Goal: Task Accomplishment & Management: Manage account settings

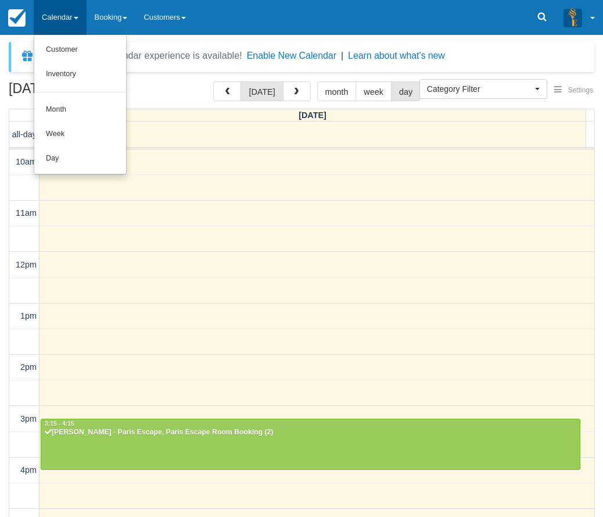
select select
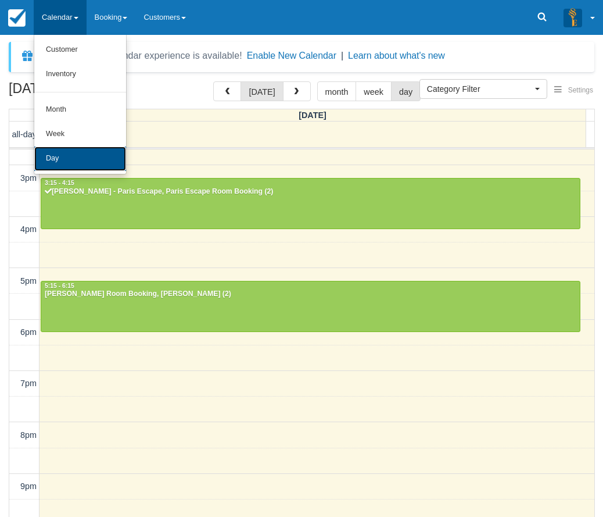
click at [85, 161] on link "Day" at bounding box center [80, 158] width 92 height 24
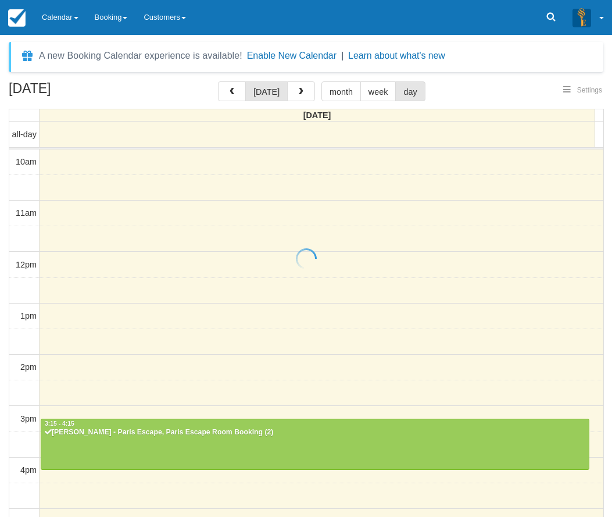
select select
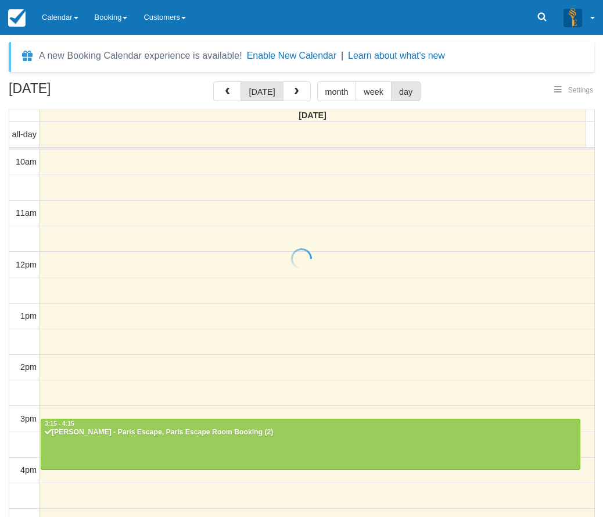
scroll to position [241, 0]
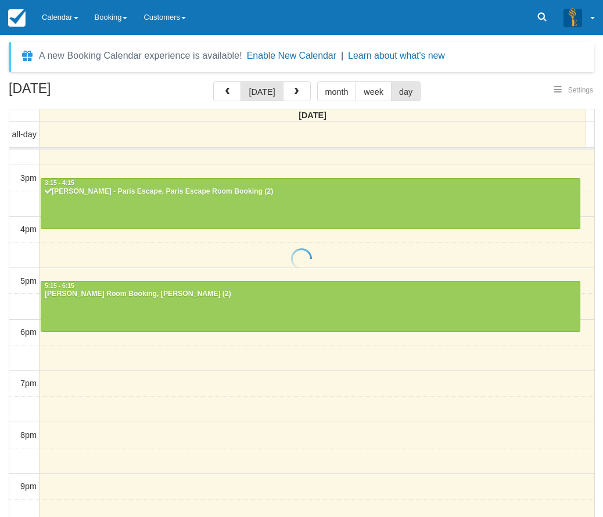
select select
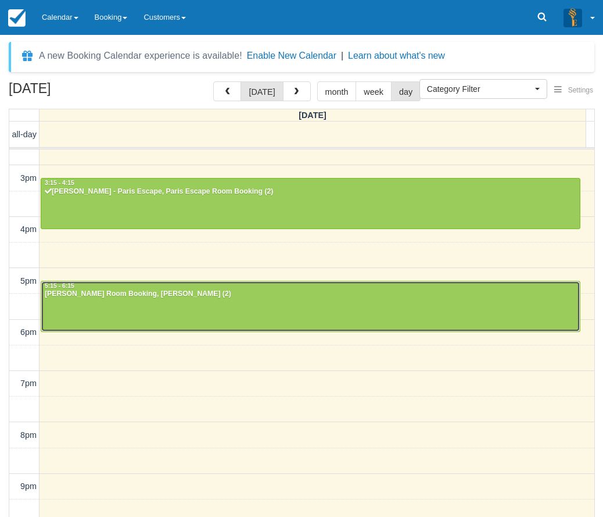
click at [223, 296] on div "[PERSON_NAME] Room Booking, [PERSON_NAME] (2)" at bounding box center [310, 293] width 533 height 9
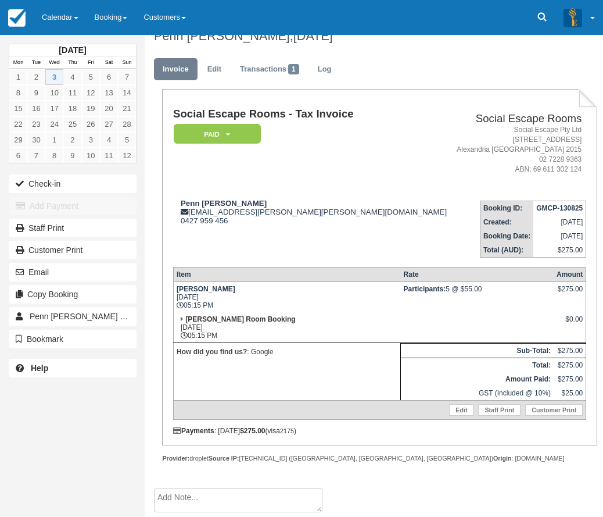
scroll to position [19, 0]
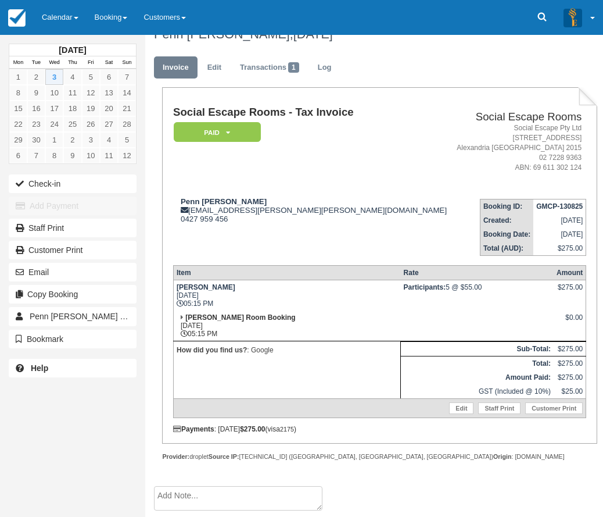
click at [270, 243] on td "Penn Burrows penn.burrows@kuehne-nagel.com 0427 959 456" at bounding box center [311, 222] width 277 height 66
drag, startPoint x: 237, startPoint y: 200, endPoint x: 174, endPoint y: 198, distance: 62.8
click at [174, 198] on div "Penn Burrows penn.burrows@kuehne-nagel.com 0427 959 456" at bounding box center [311, 210] width 277 height 26
click at [224, 201] on strong "Penn Burrows" at bounding box center [224, 201] width 86 height 9
click at [206, 199] on strong "Penn Burrows" at bounding box center [224, 201] width 86 height 9
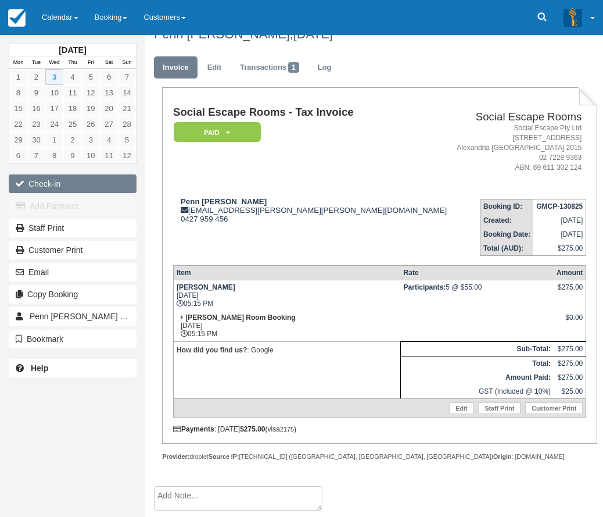
click at [95, 181] on button "Check-in" at bounding box center [73, 183] width 128 height 19
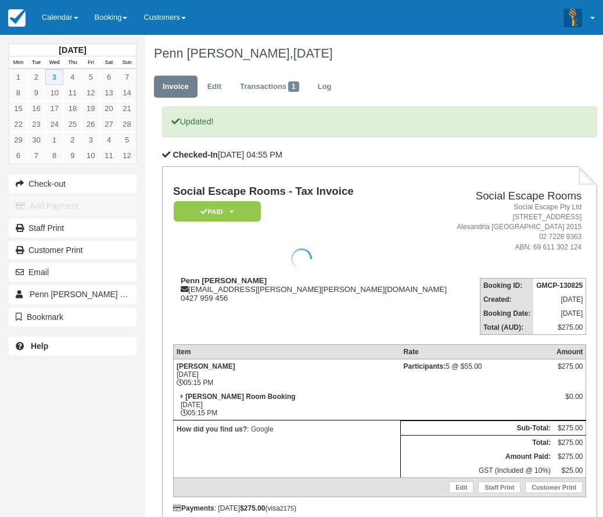
click at [324, 290] on div at bounding box center [301, 258] width 603 height 517
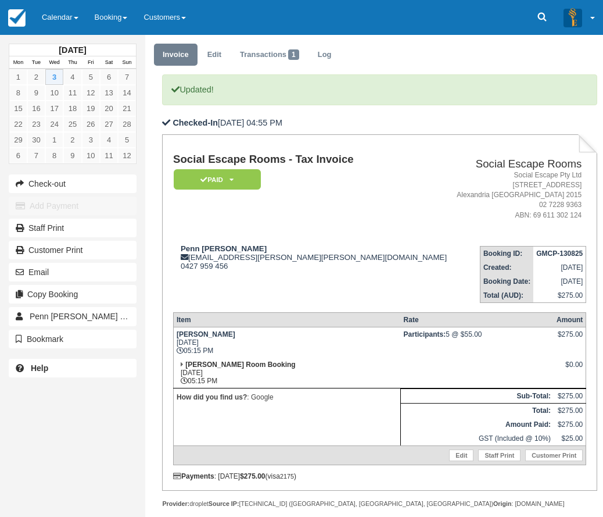
scroll to position [58, 0]
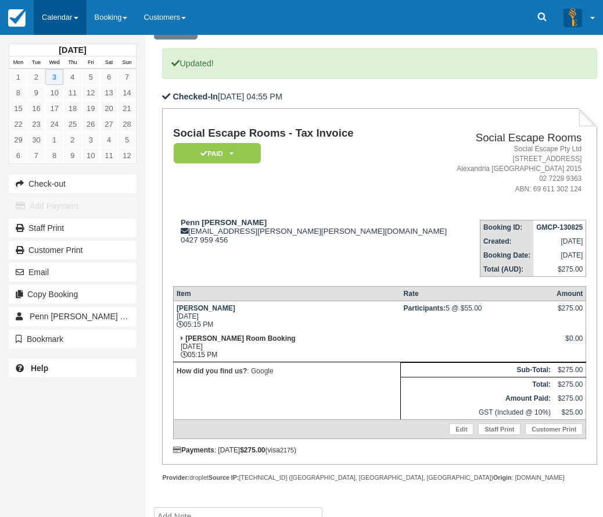
click at [65, 21] on link "Calendar" at bounding box center [60, 17] width 53 height 35
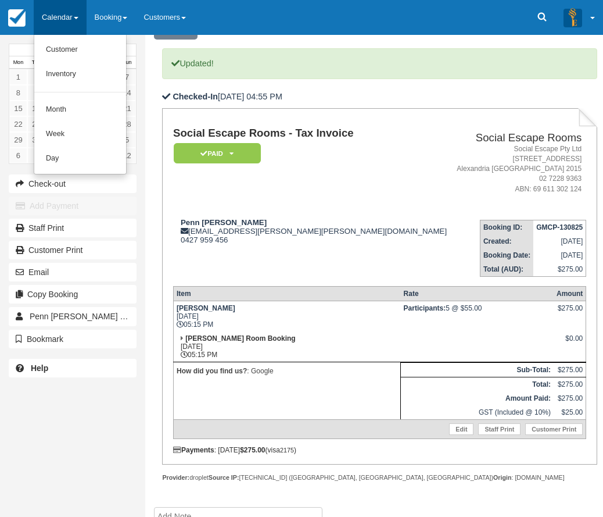
click at [346, 273] on td "Penn Burrows penn.burrows@kuehne-nagel.com 0427 959 456" at bounding box center [311, 243] width 277 height 66
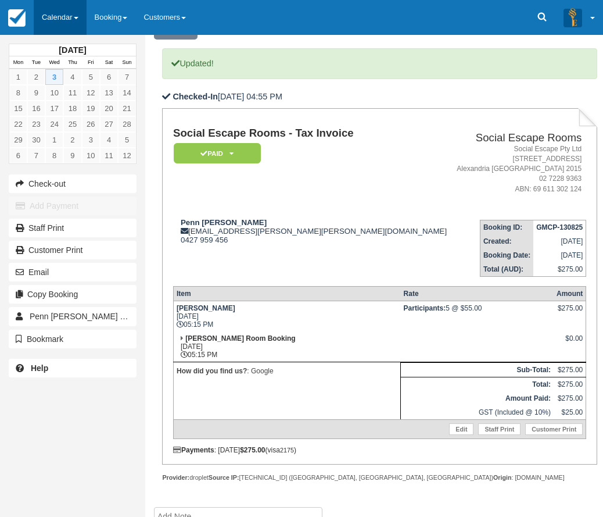
click at [69, 27] on link "Calendar" at bounding box center [60, 17] width 53 height 35
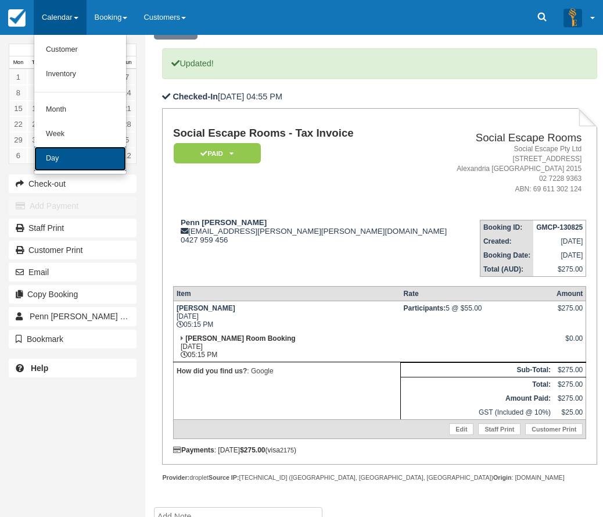
click at [100, 161] on link "Day" at bounding box center [80, 158] width 92 height 24
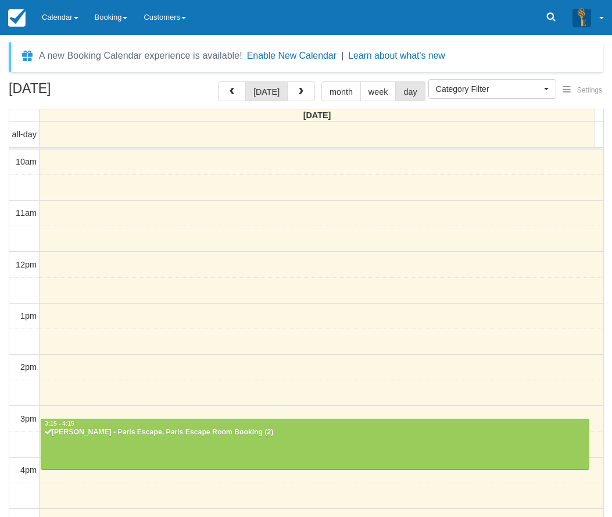
select select
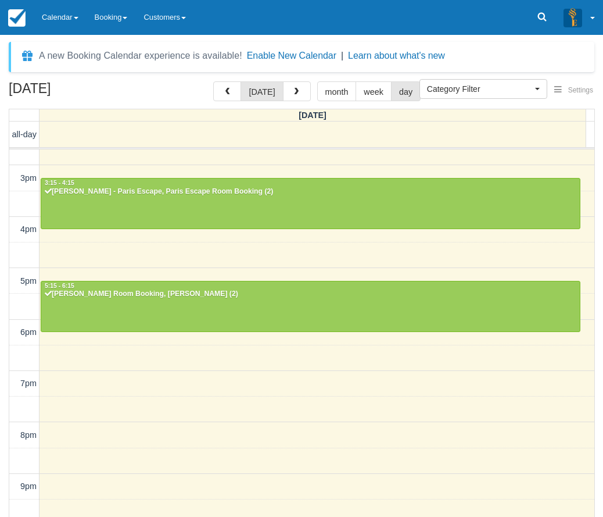
click at [600, 299] on div "September 3, 2025 today month week day Wednesday all-day 10am 11am 12pm 1pm 2pm…" at bounding box center [301, 316] width 603 height 470
click at [69, 30] on link "Calendar" at bounding box center [60, 17] width 53 height 35
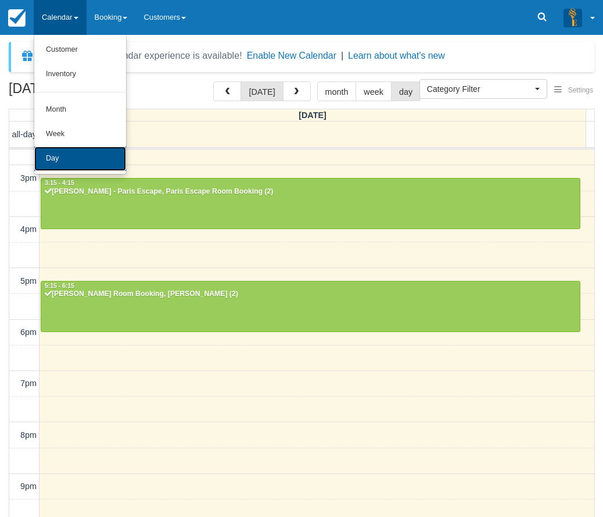
click at [72, 156] on link "Day" at bounding box center [80, 158] width 92 height 24
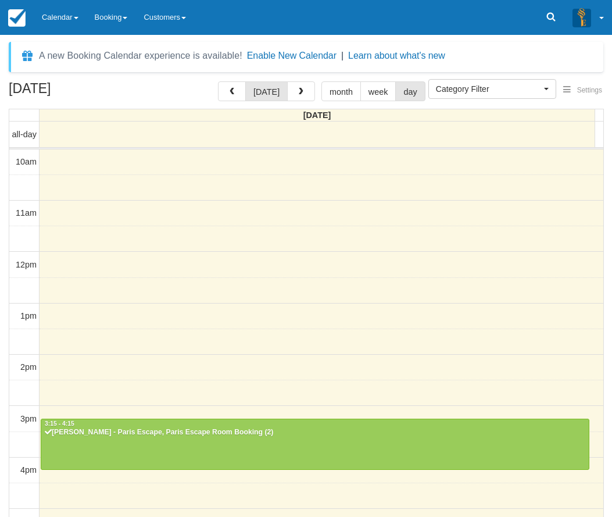
select select
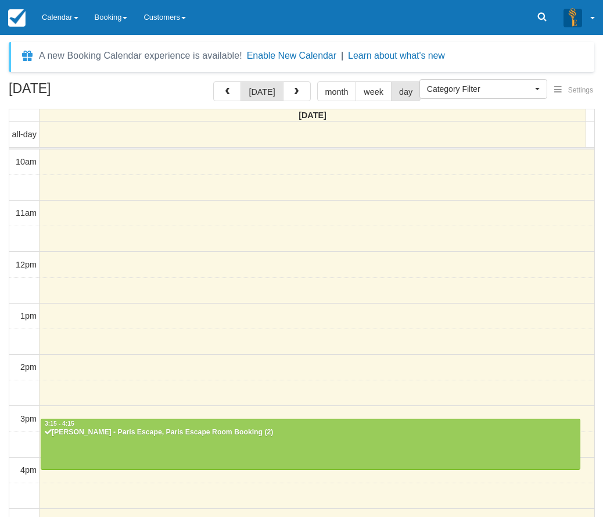
scroll to position [241, 0]
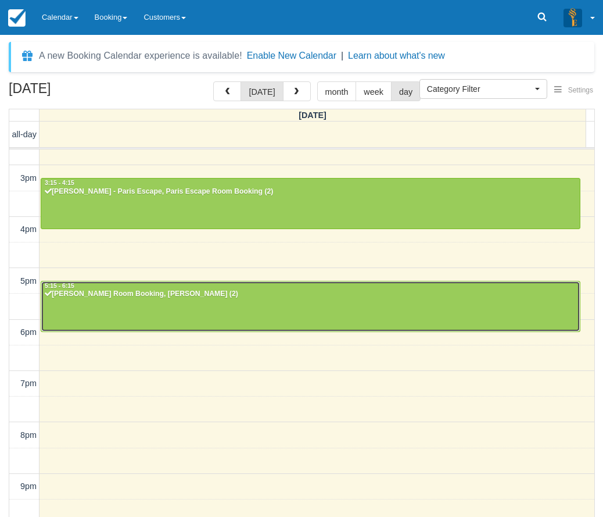
click at [229, 311] on div at bounding box center [310, 306] width 539 height 50
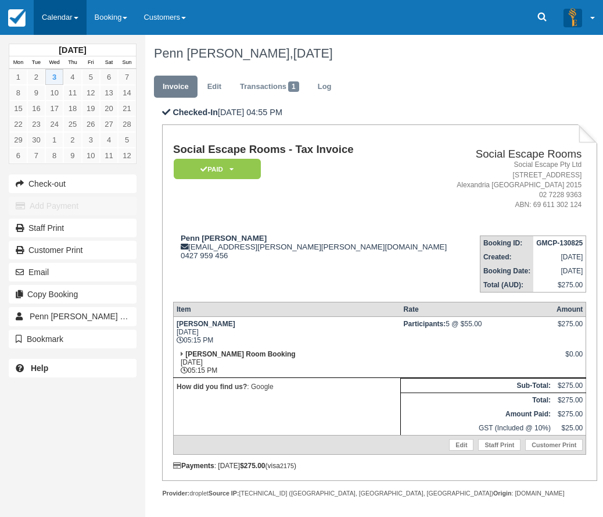
click at [63, 29] on link "Calendar" at bounding box center [60, 17] width 53 height 35
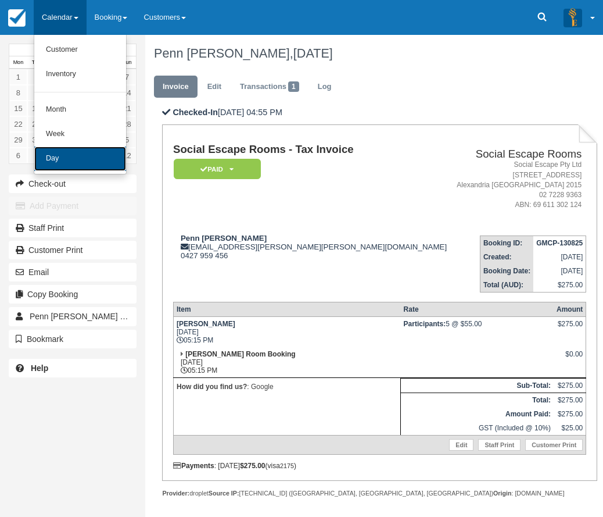
click at [84, 155] on link "Day" at bounding box center [80, 158] width 92 height 24
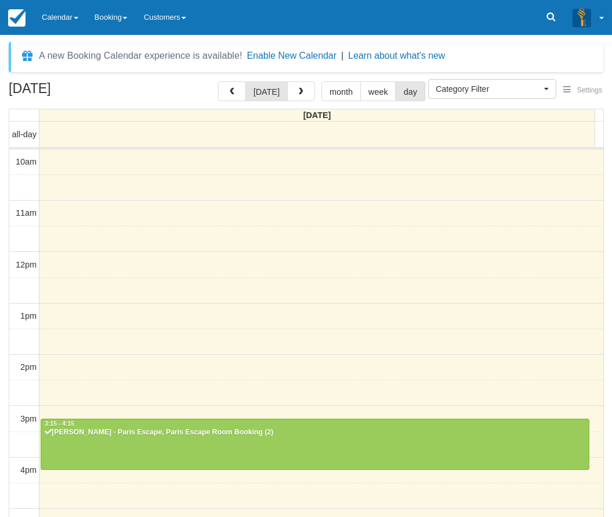
select select
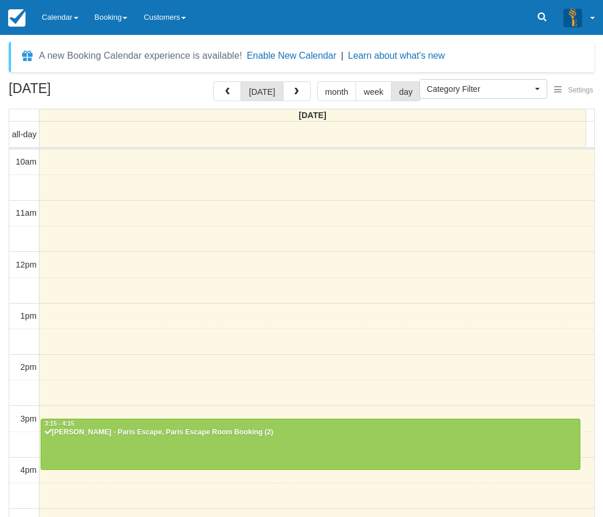
scroll to position [241, 0]
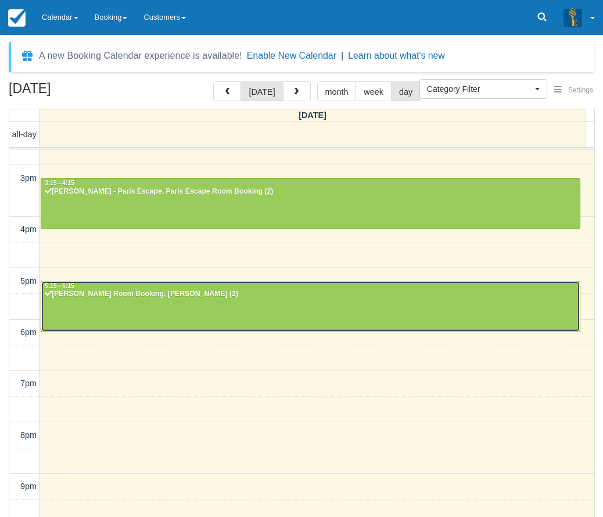
click at [314, 319] on div at bounding box center [310, 306] width 539 height 50
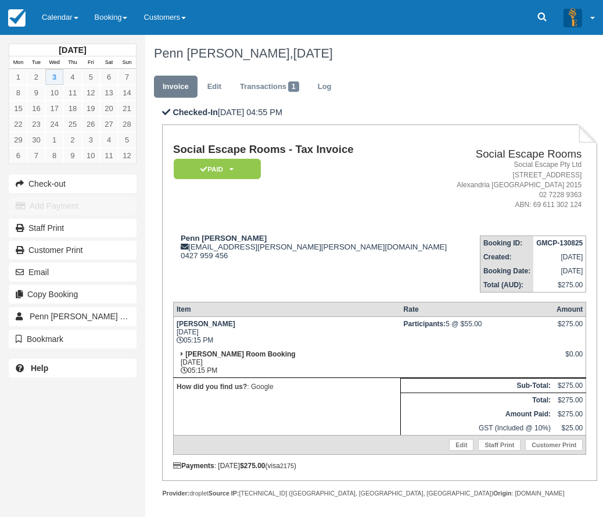
click at [286, 285] on td "Penn [PERSON_NAME] [EMAIL_ADDRESS][PERSON_NAME][PERSON_NAME][DOMAIN_NAME] 0427 …" at bounding box center [311, 259] width 277 height 66
click at [51, 8] on link "Calendar" at bounding box center [60, 17] width 53 height 35
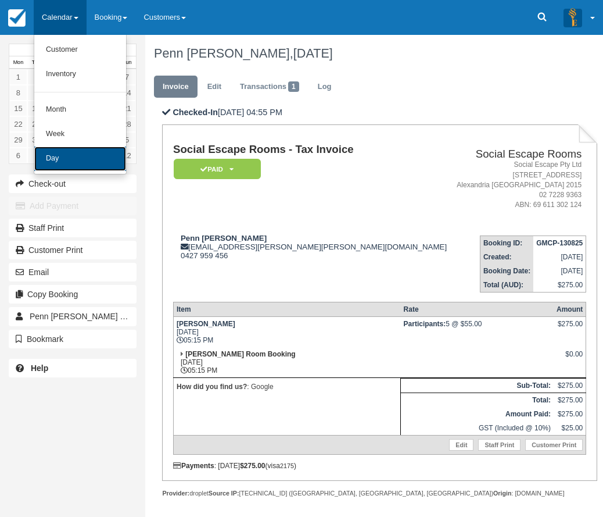
click at [97, 151] on link "Day" at bounding box center [80, 158] width 92 height 24
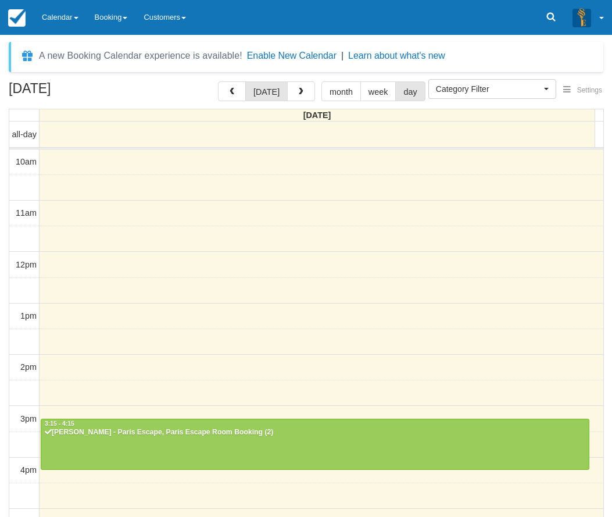
select select
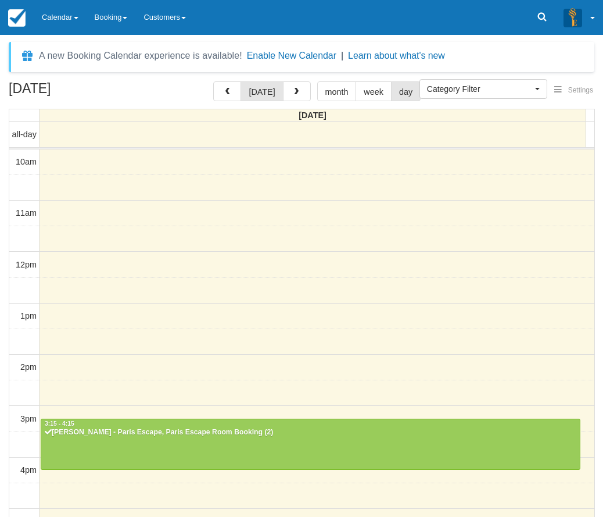
scroll to position [241, 0]
